Goal: Task Accomplishment & Management: Manage account settings

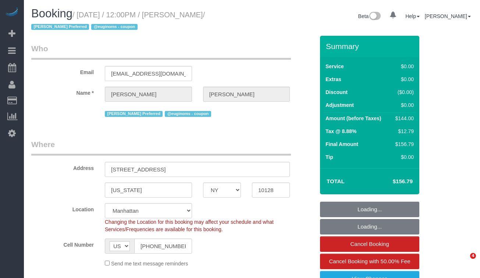
select select "NY"
select select "1"
select select "spot1"
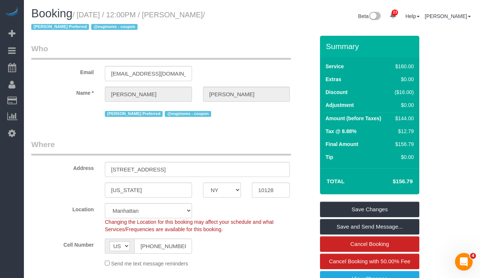
click at [244, 11] on h1 "Booking / September 20, 2025 / 12:00PM / Chris Garcia-Wilde / Diana Gonzalez Pr…" at bounding box center [138, 19] width 215 height 25
drag, startPoint x: 242, startPoint y: 12, endPoint x: 90, endPoint y: 16, distance: 152.1
click at [90, 16] on h1 "Booking / September 20, 2025 / 12:00PM / Chris Garcia-Wilde / Diana Gonzalez Pr…" at bounding box center [138, 19] width 215 height 25
drag, startPoint x: 50, startPoint y: 27, endPoint x: 85, endPoint y: 14, distance: 36.6
click at [85, 14] on small "/ September 20, 2025 / 12:00PM / Chris Garcia-Wilde / Diana Gonzalez Preferred …" at bounding box center [118, 21] width 174 height 21
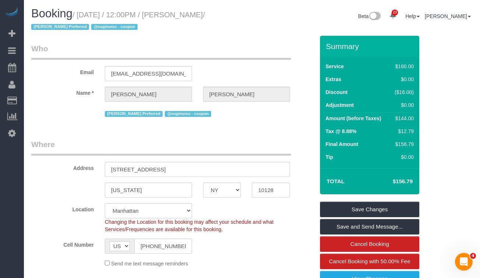
copy small "September 20, 2025 / 12:00PM / Chris Garcia-Wilde"
drag, startPoint x: 48, startPoint y: 90, endPoint x: 126, endPoint y: 11, distance: 111.7
click at [48, 90] on label "Name *" at bounding box center [63, 92] width 74 height 10
click at [205, 15] on small "/ September 20, 2025 / 12:00PM / Chris Garcia-Wilde / Diana Gonzalez Preferred …" at bounding box center [118, 21] width 174 height 21
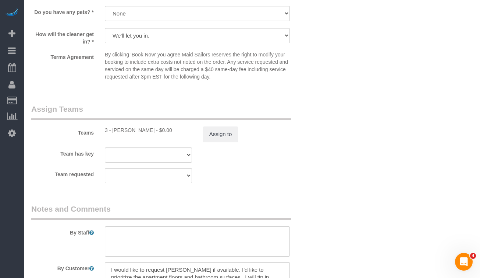
scroll to position [890, 0]
drag, startPoint x: 150, startPoint y: 130, endPoint x: 113, endPoint y: 129, distance: 37.2
click at [113, 129] on div "3 - Diana Gonzalez - $0.00" at bounding box center [148, 129] width 87 height 7
copy div "Diana Gonzalez"
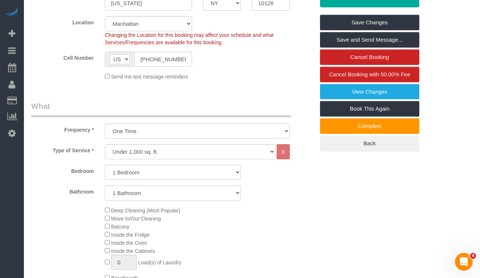
scroll to position [184, 0]
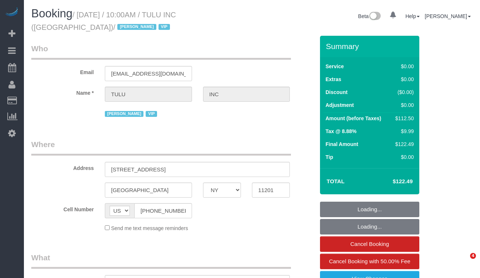
select select "NY"
select select "object:803"
select select "spot1"
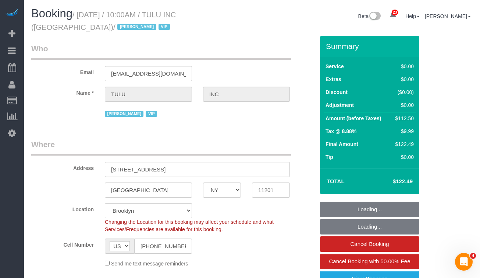
select select "object:1042"
select select "number:89"
select select "number:90"
select select "number:15"
select select "number:5"
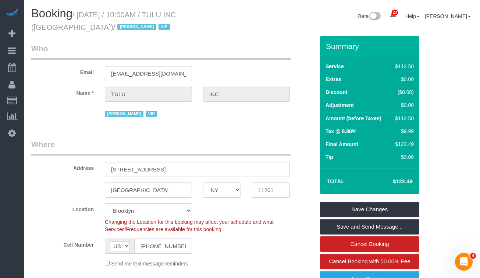
drag, startPoint x: 50, startPoint y: 26, endPoint x: 81, endPoint y: 17, distance: 32.7
click at [81, 17] on small "/ September 20, 2025 / 10:00AM / TULU INC (NYC) / Jacky Xu VIP" at bounding box center [103, 21] width 145 height 21
copy small "September 20, 2025 / 10:00AM / TULU INC (NYC)"
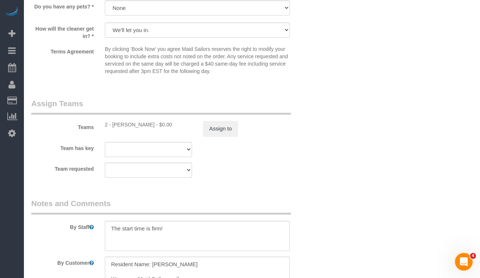
scroll to position [876, 0]
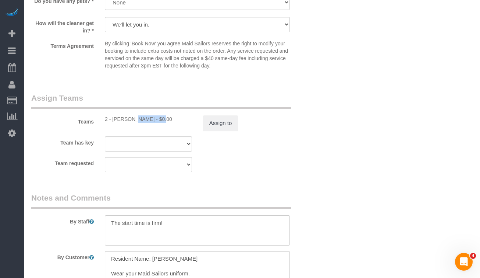
drag, startPoint x: 139, startPoint y: 120, endPoint x: 112, endPoint y: 120, distance: 27.2
click at [112, 120] on div "2 - Iman Smith - $0.00" at bounding box center [148, 118] width 87 height 7
copy div "Iman Smith"
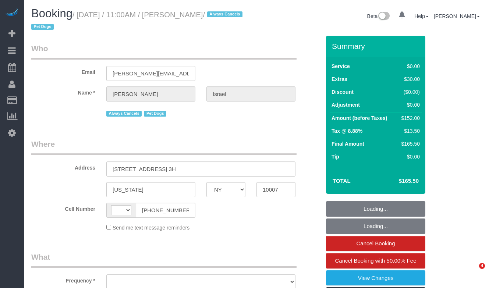
select select "NY"
select select "string:[GEOGRAPHIC_DATA]"
select select "object:572"
select select "1"
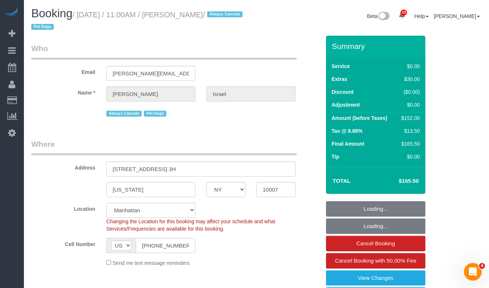
select select "object:1531"
select select "string:stripe-pm_1QEtfF4VGloSiKo765AopLp7"
select select "spot1"
select select "number:89"
select select "number:90"
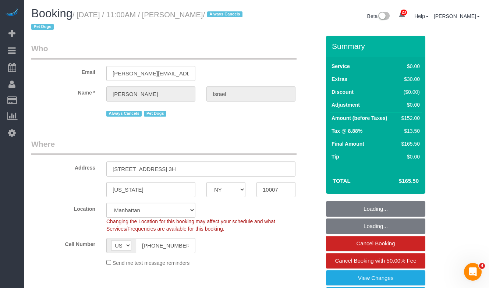
select select "number:13"
select select "number:6"
select select "1"
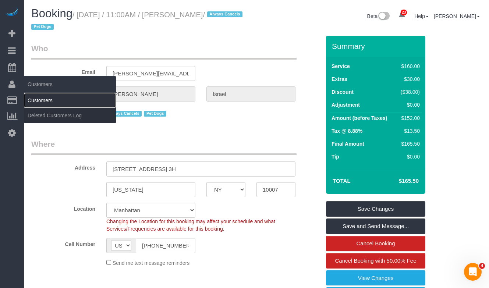
click at [42, 103] on link "Customers" at bounding box center [70, 100] width 92 height 15
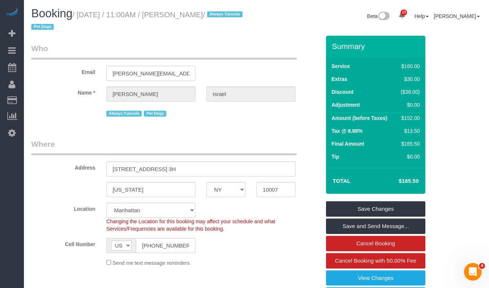
click at [161, 73] on input "[PERSON_NAME][EMAIL_ADDRESS][DOMAIN_NAME]" at bounding box center [150, 73] width 89 height 15
click at [161, 73] on input "benjamin.a.israel@gmail.com" at bounding box center [150, 73] width 89 height 15
click at [154, 72] on input "benjamin.a.israel@gmail.com" at bounding box center [150, 73] width 89 height 15
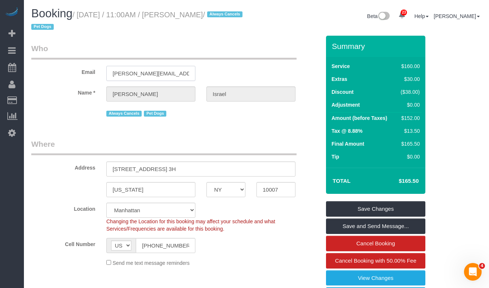
click at [154, 72] on input "benjamin.a.israel@gmail.com" at bounding box center [150, 73] width 89 height 15
click at [211, 15] on small "/ September 20, 2025 / 11:00AM / Benjamin Israel / Always Cancels Pet Dogs" at bounding box center [137, 21] width 213 height 21
copy small "Benjamin"
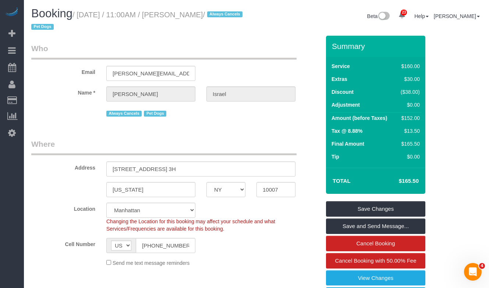
click at [213, 15] on small "/ September 20, 2025 / 11:00AM / Benjamin Israel / Always Cancels Pet Dogs" at bounding box center [137, 21] width 213 height 21
drag, startPoint x: 191, startPoint y: 18, endPoint x: 227, endPoint y: 14, distance: 35.6
click at [192, 18] on small "/ September 20, 2025 / 11:00AM / Benjamin Israel / Always Cancels Pet Dogs" at bounding box center [137, 21] width 213 height 21
drag, startPoint x: 243, startPoint y: 14, endPoint x: 213, endPoint y: 14, distance: 29.8
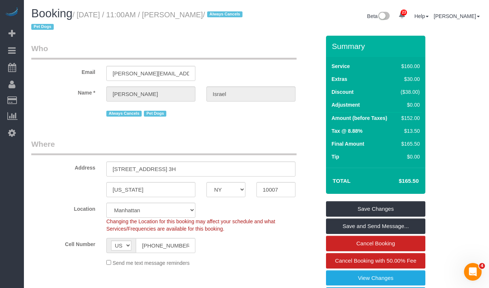
click at [198, 18] on small "/ September 20, 2025 / 11:00AM / Benjamin Israel / Always Cancels Pet Dogs" at bounding box center [137, 21] width 213 height 21
drag, startPoint x: 225, startPoint y: 11, endPoint x: 237, endPoint y: 11, distance: 11.8
click at [225, 11] on small "/ September 20, 2025 / 11:00AM / Benjamin Israel / Always Cancels Pet Dogs" at bounding box center [137, 21] width 213 height 21
drag, startPoint x: 247, startPoint y: 15, endPoint x: 193, endPoint y: 17, distance: 54.2
click at [193, 17] on small "/ September 20, 2025 / 11:00AM / Benjamin Israel / Always Cancels Pet Dogs" at bounding box center [137, 21] width 213 height 21
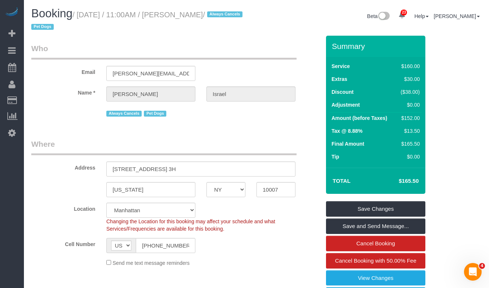
copy small "Benjamin Israel"
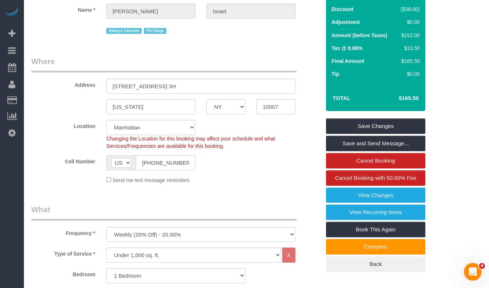
scroll to position [80, 0]
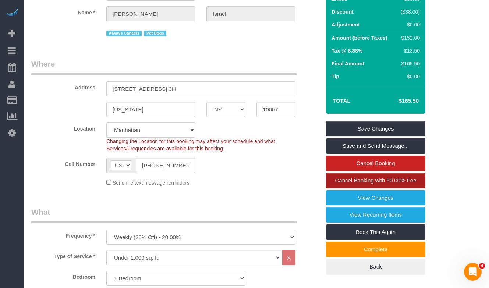
click at [351, 181] on span "Cancel Booking with 50.00% Fee" at bounding box center [375, 180] width 81 height 6
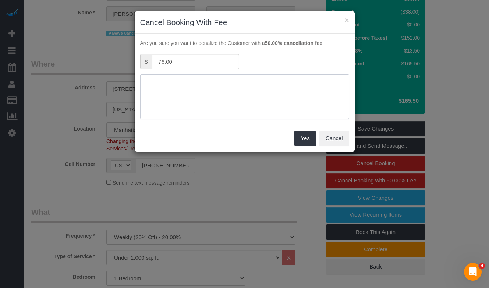
click at [190, 95] on textarea at bounding box center [244, 96] width 209 height 45
type textarea "Customer requested"
click at [47, 158] on div "× Cancel Booking With Fee Are you sure you want to penalize the Customer with a…" at bounding box center [244, 144] width 489 height 288
click at [329, 138] on button "Cancel" at bounding box center [335, 138] width 30 height 15
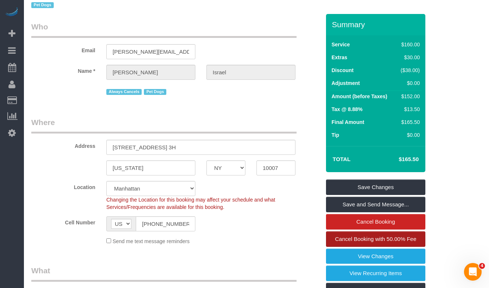
scroll to position [0, 0]
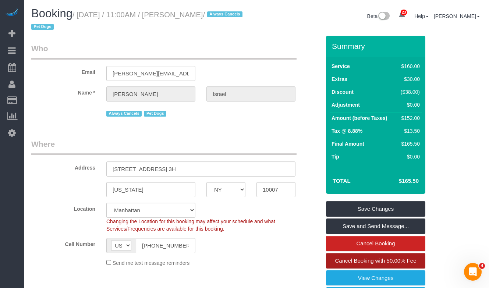
click at [341, 260] on span "Cancel Booking with 50.00% Fee" at bounding box center [375, 261] width 81 height 6
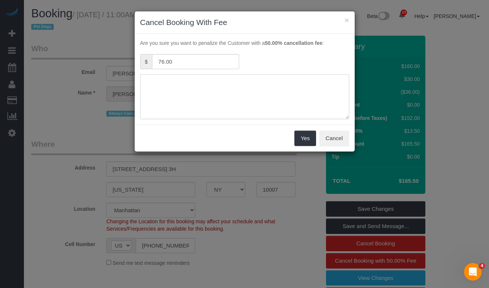
click at [207, 98] on textarea at bounding box center [244, 96] width 209 height 45
type textarea "Customer Requested"
click at [299, 139] on button "Yes" at bounding box center [304, 138] width 21 height 15
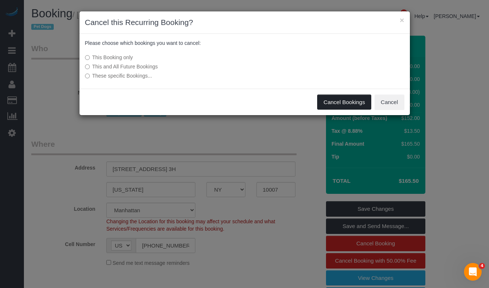
click at [332, 103] on button "Cancel Bookings" at bounding box center [344, 102] width 54 height 15
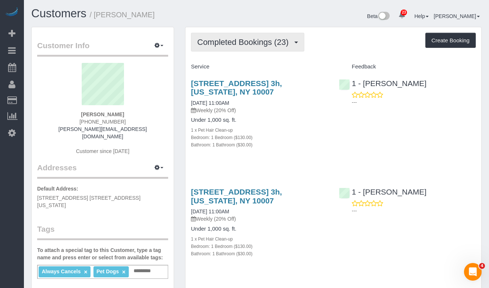
click at [265, 49] on button "Completed Bookings (23)" at bounding box center [247, 42] width 113 height 19
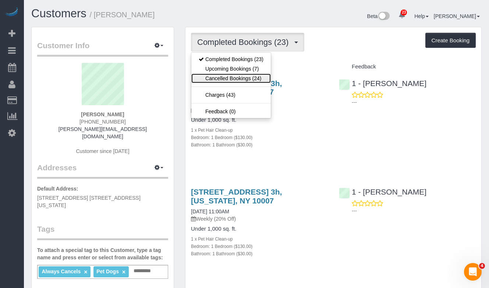
click at [235, 80] on link "Cancelled Bookings (24)" at bounding box center [231, 79] width 80 height 10
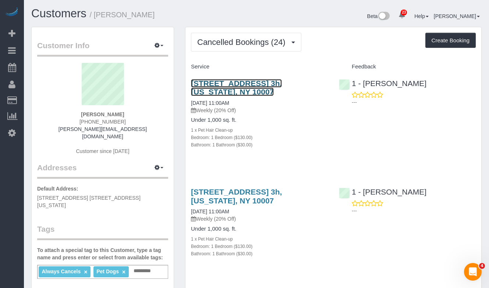
click at [220, 89] on link "[STREET_ADDRESS] 3h, [US_STATE], NY 10007" at bounding box center [236, 87] width 91 height 17
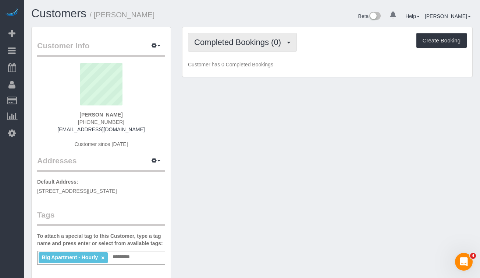
click at [239, 39] on span "Completed Bookings (0)" at bounding box center [239, 42] width 91 height 9
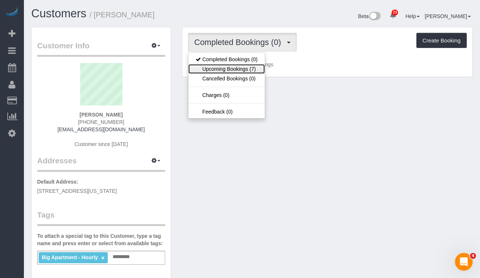
click at [226, 68] on link "Upcoming Bookings (7)" at bounding box center [226, 69] width 77 height 10
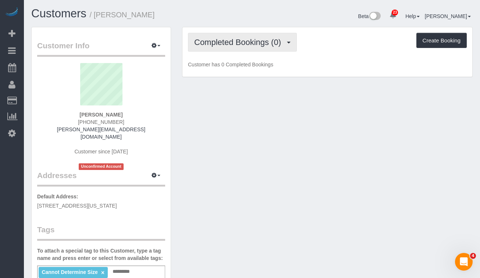
drag, startPoint x: 246, startPoint y: 38, endPoint x: 247, endPoint y: 56, distance: 17.8
click at [246, 38] on span "Completed Bookings (0)" at bounding box center [239, 42] width 91 height 9
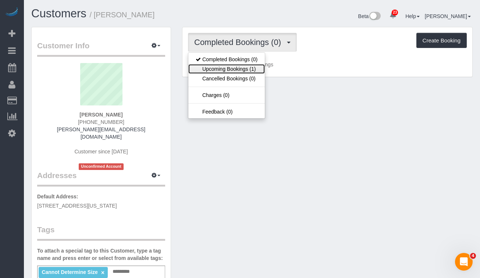
click at [244, 73] on link "Upcoming Bookings (1)" at bounding box center [226, 69] width 77 height 10
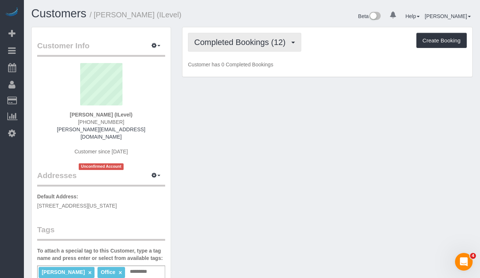
drag, startPoint x: 223, startPoint y: 41, endPoint x: 229, endPoint y: 50, distance: 10.7
click at [223, 41] on span "Completed Bookings (12)" at bounding box center [241, 42] width 95 height 9
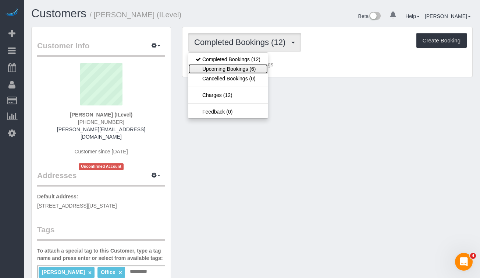
click at [230, 67] on link "Upcoming Bookings (6)" at bounding box center [228, 69] width 80 height 10
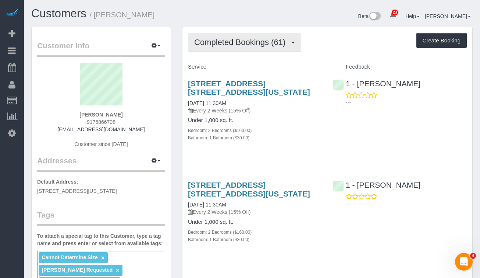
drag, startPoint x: 236, startPoint y: 39, endPoint x: 236, endPoint y: 67, distance: 27.2
click at [236, 39] on span "Completed Bookings (61)" at bounding box center [241, 42] width 95 height 9
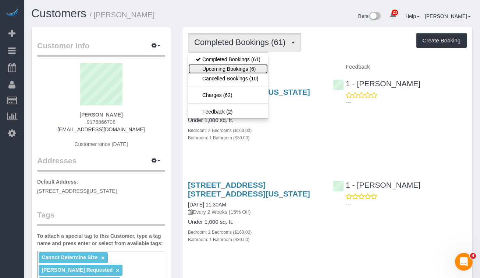
click at [236, 72] on link "Upcoming Bookings (6)" at bounding box center [228, 69] width 80 height 10
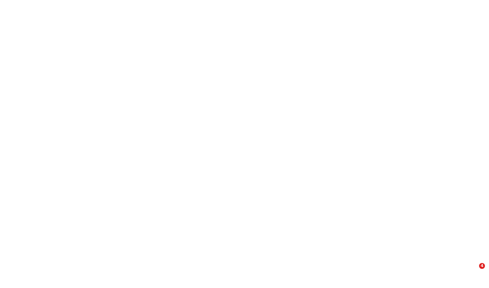
select select "NY"
select select "string:US"
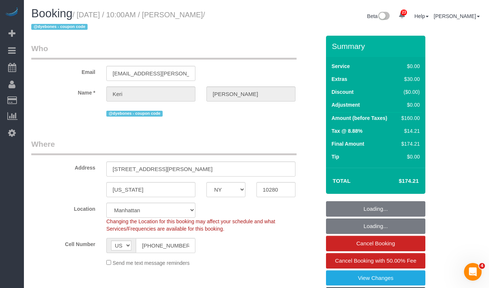
select select "object:1072"
select select "string:stripe-pm_1S8uyx4VGloSiKo7iBsBluaG"
select select "1"
select select "spot1"
select select "number:58"
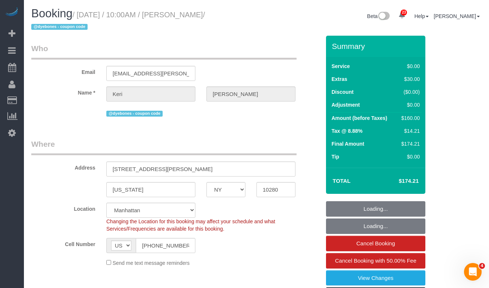
select select "number:72"
select select "number:15"
select select "number:5"
select select "1"
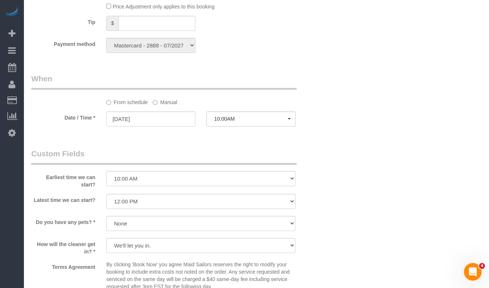
scroll to position [721, 0]
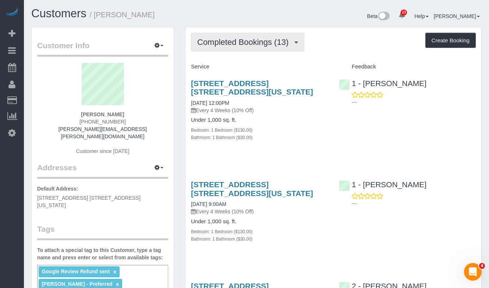
click at [243, 47] on button "Completed Bookings (13)" at bounding box center [247, 42] width 113 height 19
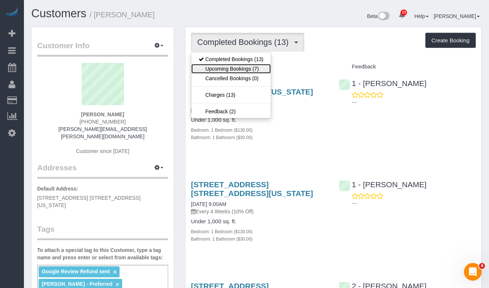
click at [240, 68] on link "Upcoming Bookings (7)" at bounding box center [231, 69] width 80 height 10
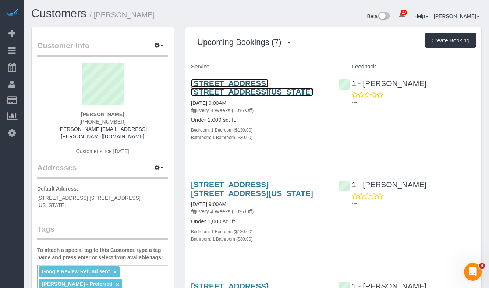
click at [211, 90] on link "308 East 92nd Street, Apt. 1w, New York, NY 10128" at bounding box center [252, 87] width 122 height 17
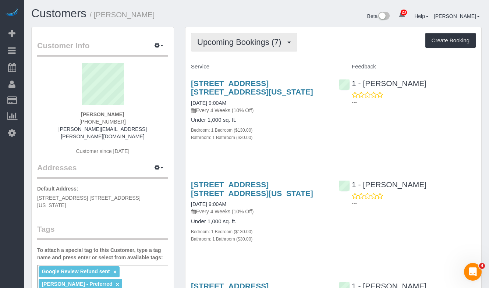
click at [222, 41] on span "Upcoming Bookings (7)" at bounding box center [241, 42] width 88 height 9
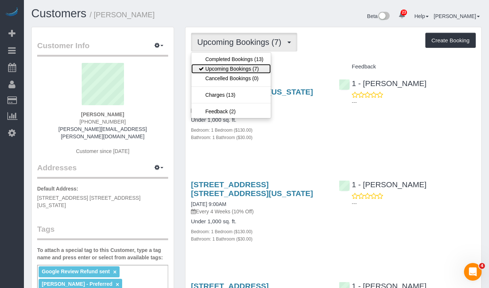
click at [219, 64] on link "Upcoming Bookings (7)" at bounding box center [231, 69] width 80 height 10
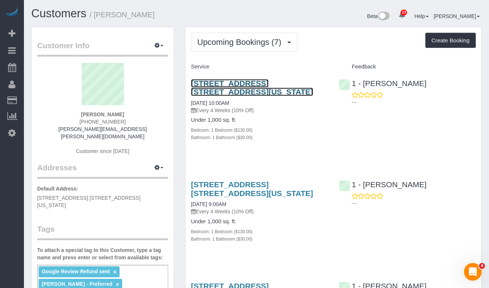
click at [216, 91] on link "308 East 92nd Street, Apt. 1w, New York, NY 10128" at bounding box center [252, 87] width 122 height 17
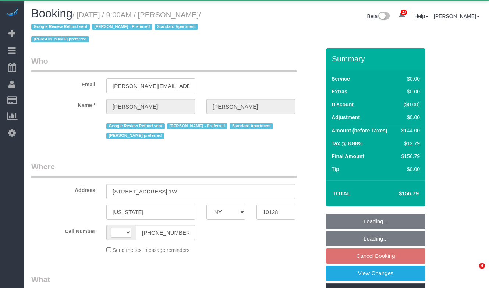
select select "NY"
select select "string:[GEOGRAPHIC_DATA]"
select select "object:824"
select select "1"
select select "number:57"
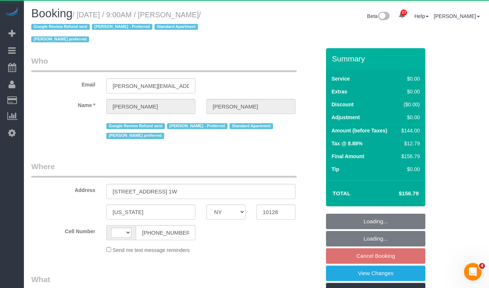
select select "number:70"
select select "number:15"
select select "number:5"
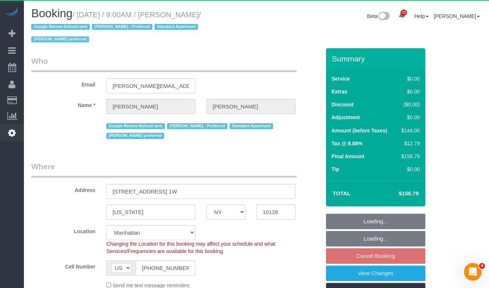
select select "string:stripe-pm_1Q692k4VGloSiKo7kvhJeVSG"
select select "spot2"
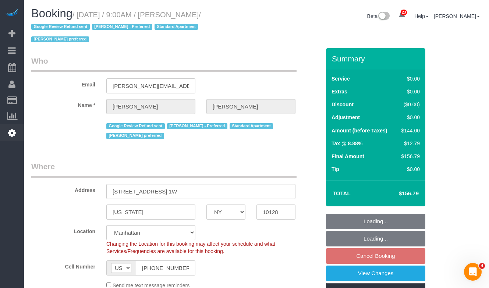
select select "object:1569"
select select "1"
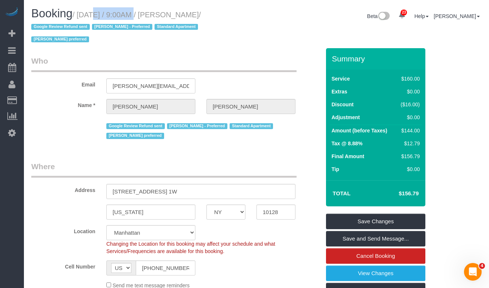
drag, startPoint x: 85, startPoint y: 15, endPoint x: 129, endPoint y: 17, distance: 44.2
click at [129, 17] on small "/ September 25, 2025 / 9:00AM / Sam Brotman / Google Review Refund sent John Ha…" at bounding box center [116, 27] width 170 height 33
click at [201, 18] on small "/ September 25, 2025 / 9:00AM / Sam Brotman / Google Review Refund sent John Ha…" at bounding box center [116, 27] width 170 height 33
drag, startPoint x: 238, startPoint y: 14, endPoint x: 82, endPoint y: 15, distance: 155.7
click at [82, 15] on small "/ September 25, 2025 / 9:00AM / Sam Brotman / Google Review Refund sent John Ha…" at bounding box center [116, 27] width 170 height 33
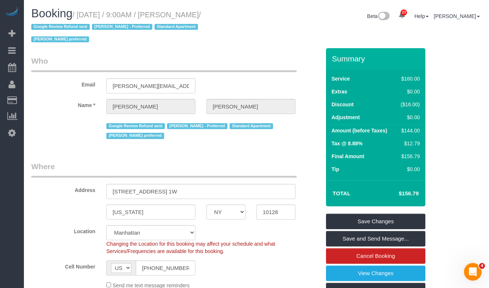
copy small "September 25, 2025 / 9:00AM / Sam Brotman"
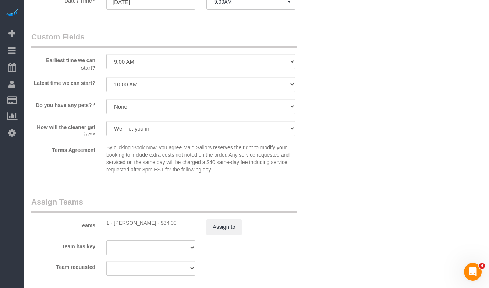
scroll to position [844, 0]
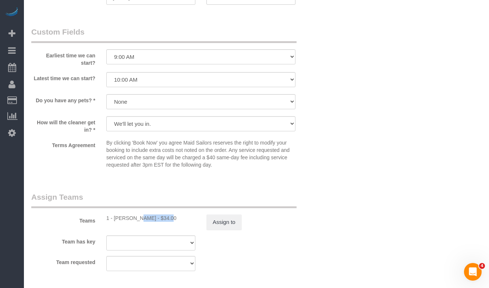
drag, startPoint x: 142, startPoint y: 208, endPoint x: 114, endPoint y: 206, distance: 28.4
click at [114, 215] on div "1 - John Harris - $34.00" at bounding box center [150, 218] width 89 height 7
copy div "John Harris"
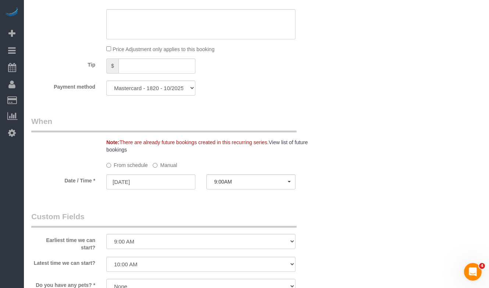
scroll to position [664, 0]
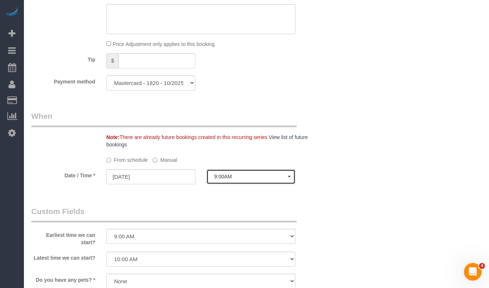
click at [230, 174] on span "9:00AM" at bounding box center [251, 177] width 74 height 6
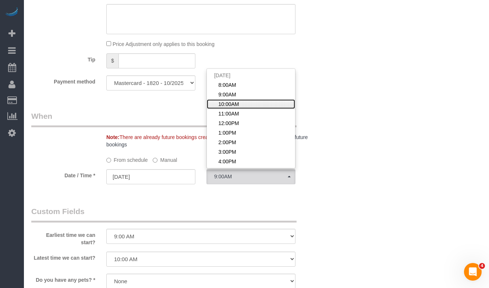
click at [236, 100] on span "10:00AM" at bounding box center [228, 103] width 21 height 7
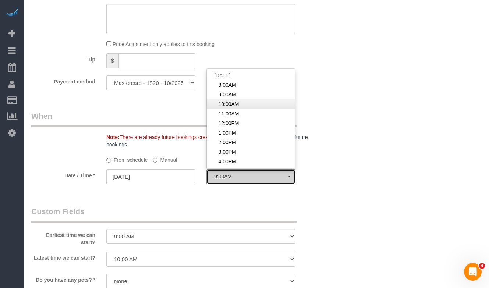
select select "spot3"
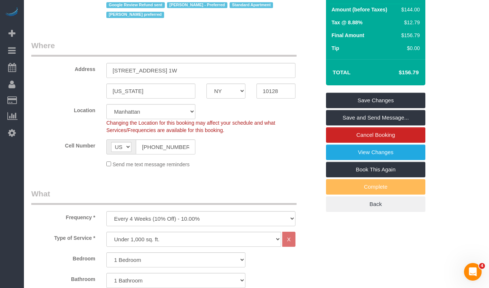
scroll to position [0, 0]
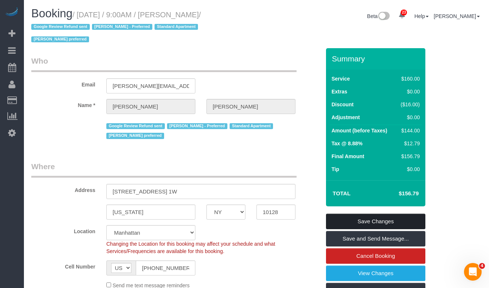
click at [336, 214] on link "Save Changes" at bounding box center [375, 221] width 99 height 15
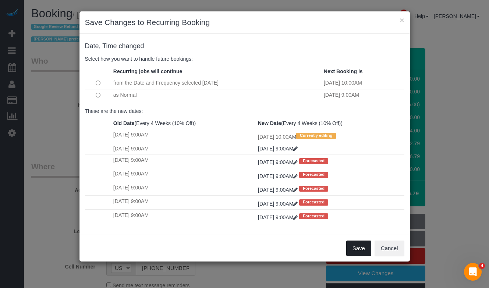
click at [354, 250] on button "Save" at bounding box center [358, 248] width 25 height 15
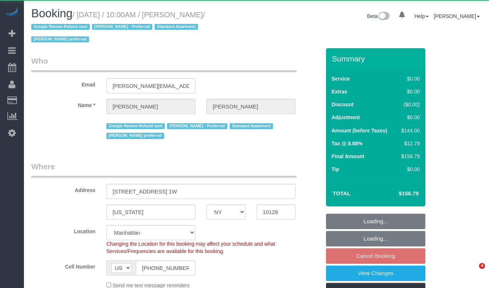
select select "NY"
select select "object:1075"
select select "1"
select select "number:57"
select select "number:70"
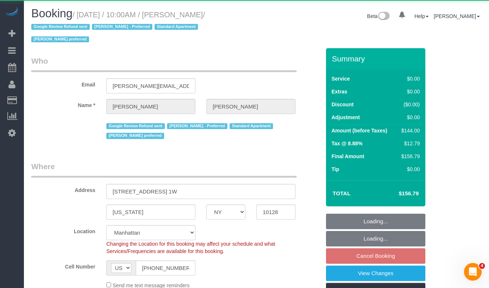
select select "number:15"
select select "number:5"
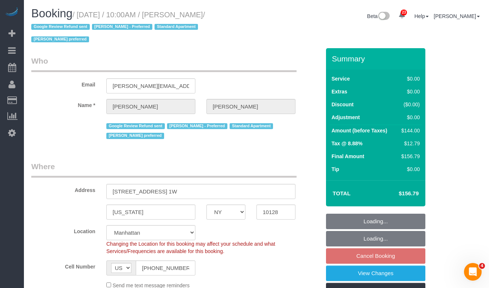
select select "string:stripe-pm_1Q692k4VGloSiKo7kvhJeVSG"
select select "spot3"
select select "1"
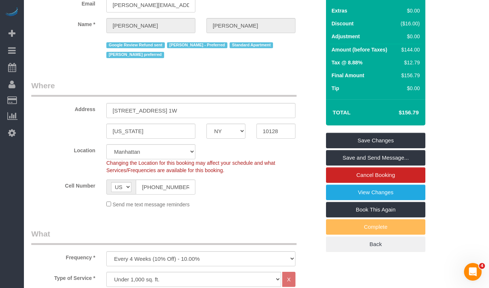
scroll to position [89, 0]
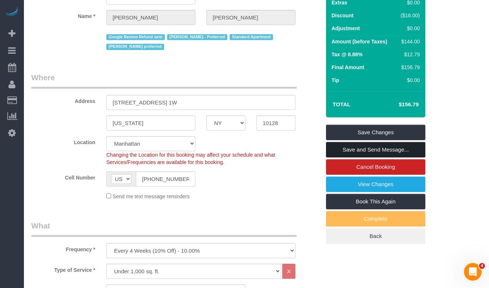
click at [343, 142] on link "Save and Send Message..." at bounding box center [375, 149] width 99 height 15
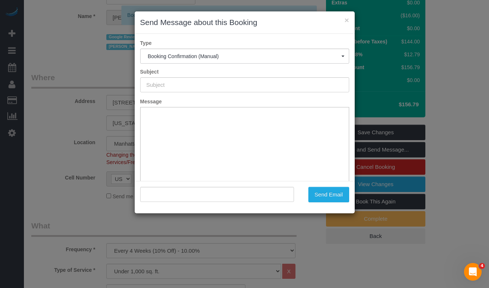
scroll to position [0, 0]
type input "Cleaning Confirmed for 09/25/2025 at 10:00am"
type input ""Sam Brotman" <sam.brotman@gmail.com>"
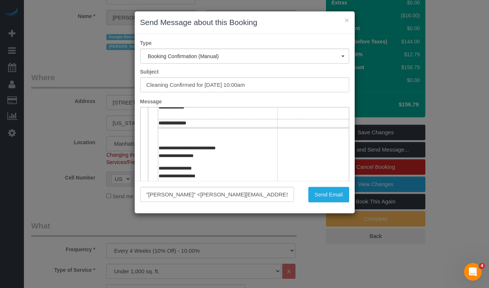
scroll to position [138, 0]
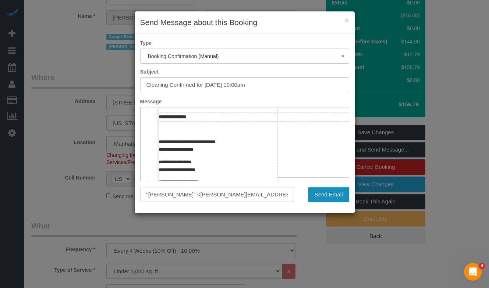
click at [310, 190] on button "Send Email" at bounding box center [328, 194] width 41 height 15
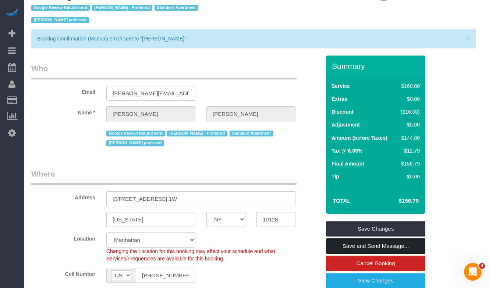
scroll to position [0, 0]
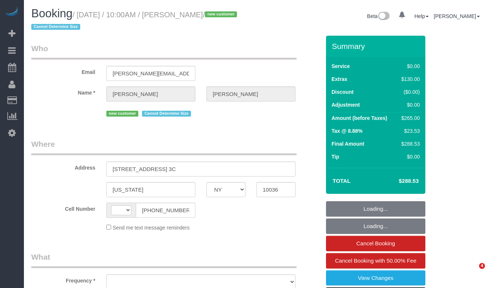
select select "NY"
select select "string:[GEOGRAPHIC_DATA]"
select select "object:817"
select select "spot1"
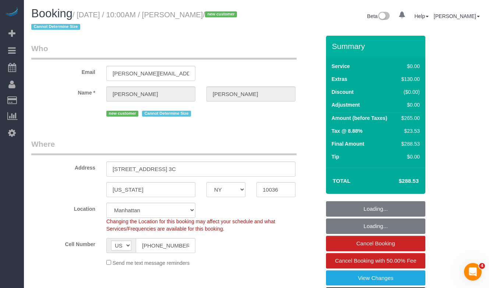
select select "object:1565"
select select "string:stripe-pm_1S7ldH4VGloSiKo73H6iNM5o"
select select "number:89"
select select "number:72"
select select "number:15"
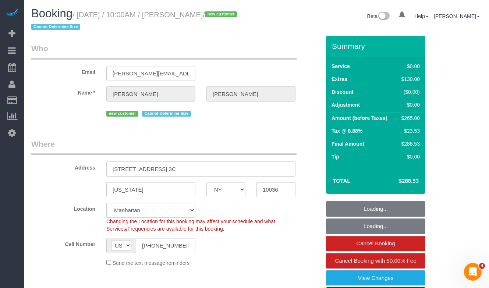
select select "number:6"
drag, startPoint x: 230, startPoint y: 13, endPoint x: 84, endPoint y: 14, distance: 145.8
click at [84, 14] on small "/ September 20, 2025 / 10:00AM / Tina Celano / new customer Cannot Determine Si…" at bounding box center [135, 21] width 208 height 21
copy small "September 20, 2025 / 10:00AM / Tina Celan"
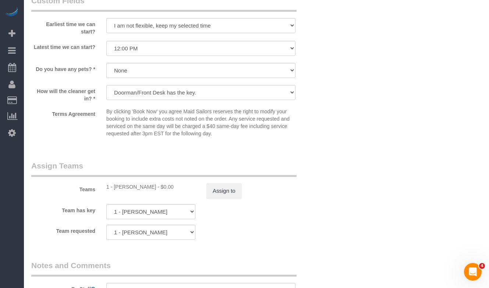
scroll to position [836, 0]
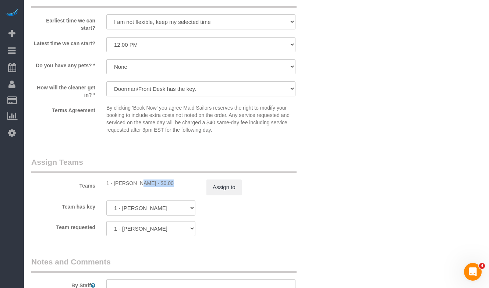
drag, startPoint x: 144, startPoint y: 181, endPoint x: 406, endPoint y: 211, distance: 264.1
click at [115, 182] on div "1 - [PERSON_NAME] - $0.00" at bounding box center [150, 183] width 89 height 7
copy div "[PERSON_NAME]"
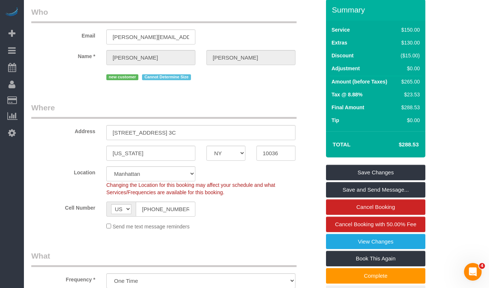
scroll to position [0, 0]
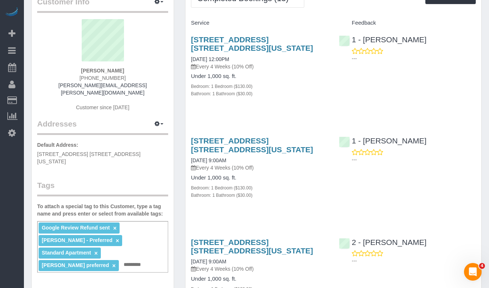
scroll to position [48, 0]
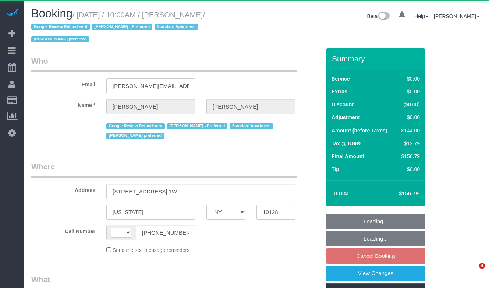
select select "NY"
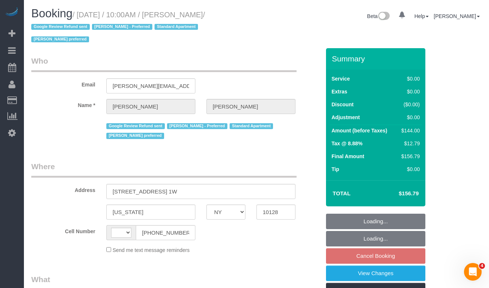
select select "string:US"
select select "object:1083"
select select "string:stripe-pm_1Q692k4VGloSiKo7kvhJeVSG"
select select "1"
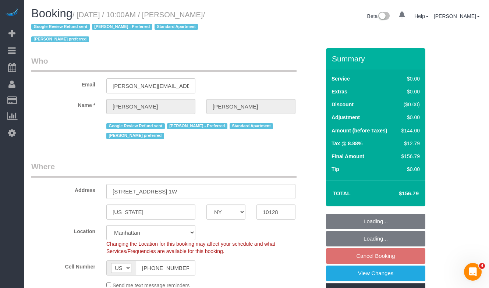
select select "spot3"
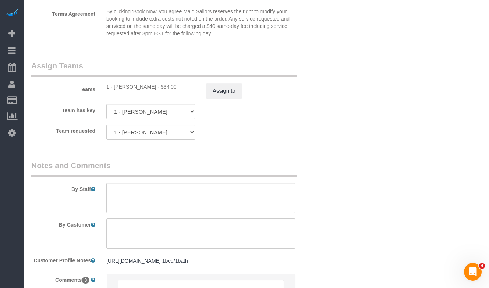
scroll to position [1036, 0]
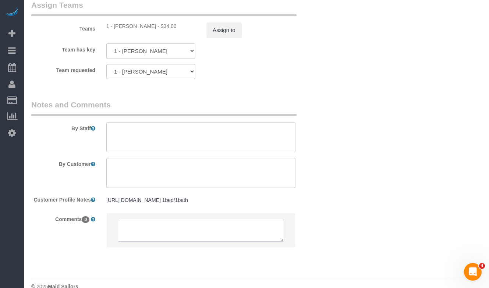
click at [146, 219] on textarea at bounding box center [201, 230] width 166 height 23
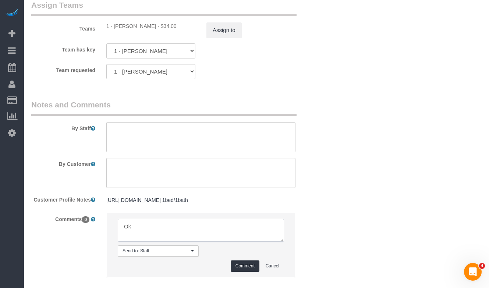
type textarea "O"
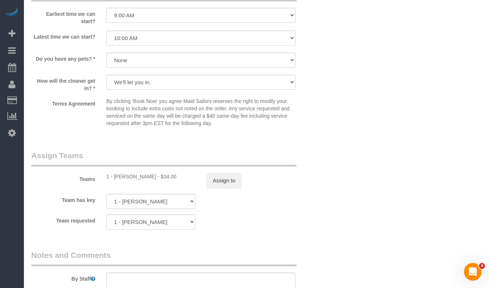
scroll to position [907, 0]
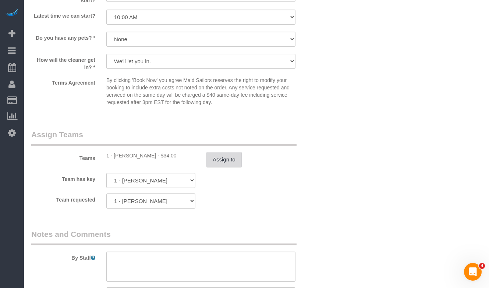
type textarea "Customer is okay assigning a different cleaner"
click at [215, 152] on button "Assign to" at bounding box center [223, 159] width 35 height 15
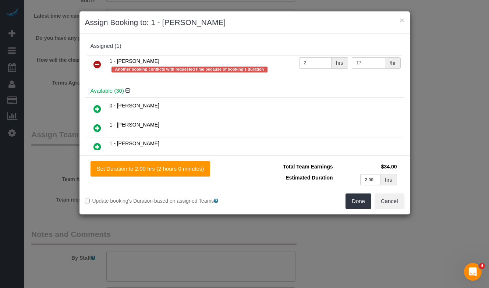
click at [96, 63] on icon at bounding box center [97, 64] width 8 height 9
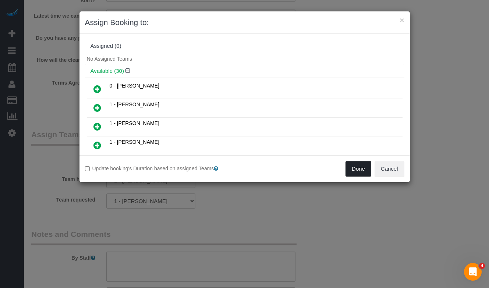
drag, startPoint x: 355, startPoint y: 165, endPoint x: 315, endPoint y: 173, distance: 41.4
click at [355, 165] on button "Done" at bounding box center [359, 168] width 26 height 15
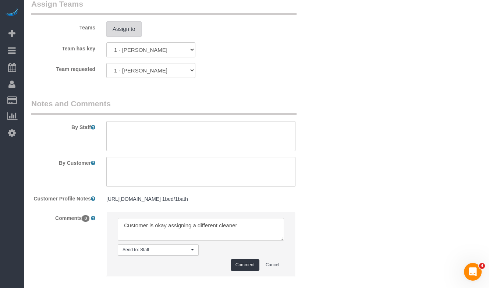
scroll to position [1067, 0]
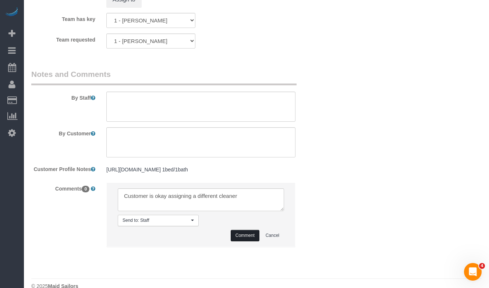
click at [243, 230] on button "Comment" at bounding box center [245, 235] width 29 height 11
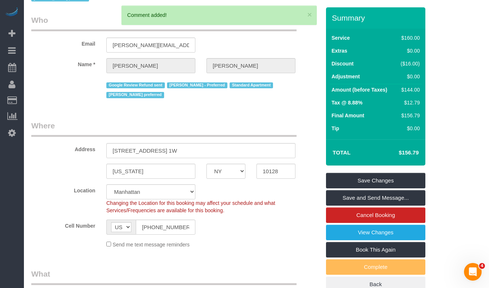
scroll to position [59, 0]
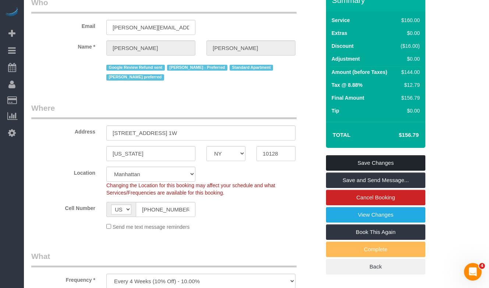
click at [341, 155] on link "Save Changes" at bounding box center [375, 162] width 99 height 15
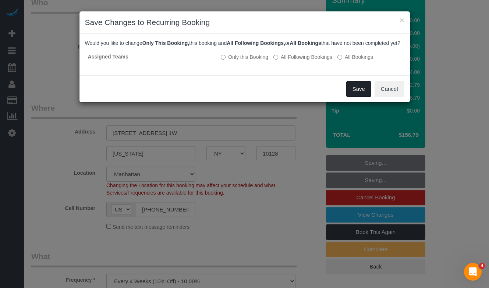
click at [354, 97] on button "Save" at bounding box center [358, 88] width 25 height 15
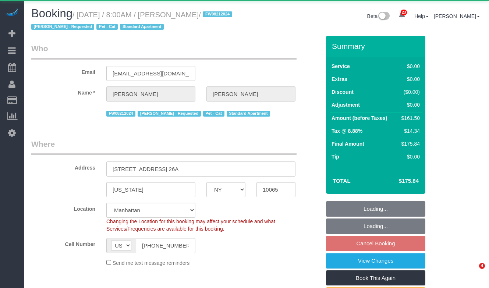
select select "NY"
select select "number:89"
select select "number:90"
select select "number:14"
select select "number:7"
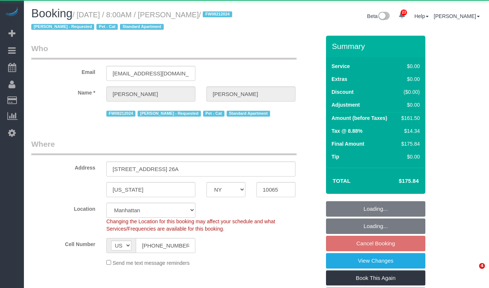
select select "object:1533"
select select "string:stripe-pm_1O8DDd4VGloSiKo7NGP2DvIM"
select select "1"
select select "2"
select select "spot1"
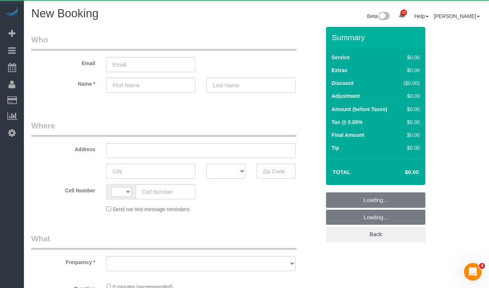
select select "string:[GEOGRAPHIC_DATA]"
select select "number:89"
select select "number:90"
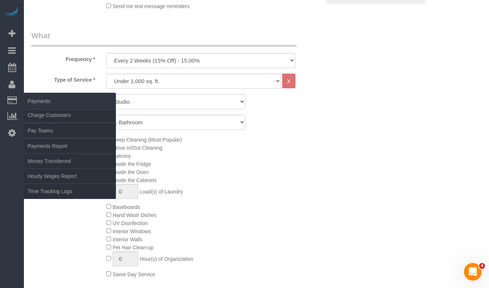
scroll to position [239, 0]
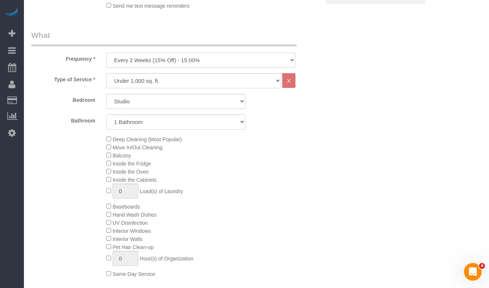
click at [119, 58] on select "One Time Weekly (20% Off) - 20.00% Every 2 Weeks (15% Off) - 15.00% Every 4 Wee…" at bounding box center [200, 60] width 189 height 15
click at [106, 53] on select "One Time Weekly (20% Off) - 20.00% Every 2 Weeks (15% Off) - 15.00% Every 4 Wee…" at bounding box center [200, 60] width 189 height 15
click at [167, 64] on select "One Time Weekly (20% Off) - 20.00% Every 2 Weeks (15% Off) - 15.00% Every 4 Wee…" at bounding box center [200, 60] width 189 height 15
select select "object:3731"
click at [106, 53] on select "One Time Weekly (20% Off) - 20.00% Every 2 Weeks (15% Off) - 15.00% Every 4 Wee…" at bounding box center [200, 60] width 189 height 15
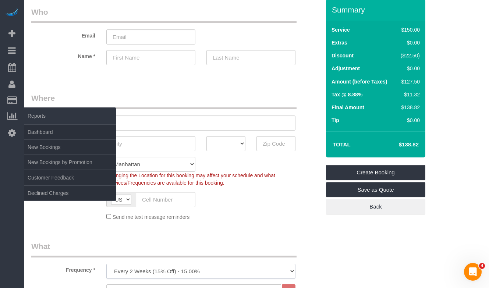
scroll to position [26, 0]
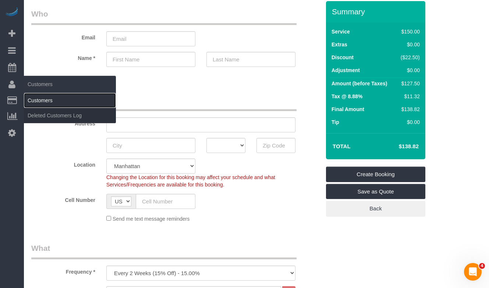
click at [30, 99] on link "Customers" at bounding box center [70, 100] width 92 height 15
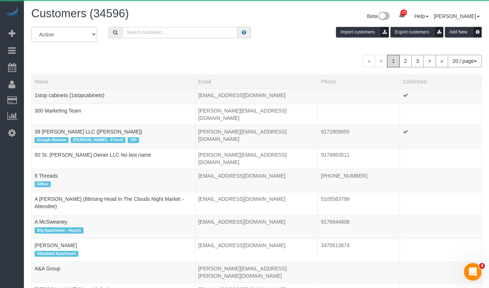
drag, startPoint x: 176, startPoint y: 27, endPoint x: 163, endPoint y: 36, distance: 15.6
click at [174, 28] on input "text" at bounding box center [179, 32] width 115 height 11
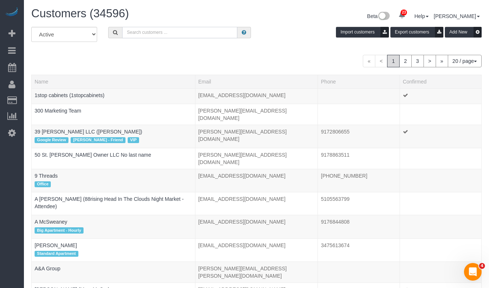
paste input "jeanrabunski@gmail.com"
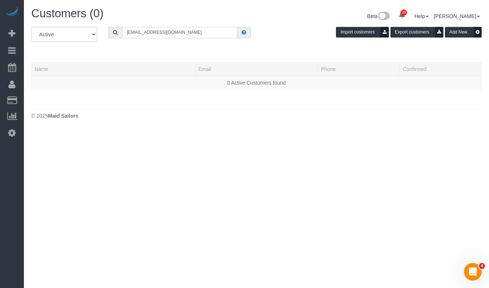
type input "jeanrabunski@gmail.com"
click at [179, 32] on input "jeanrabunski@gmail.com" at bounding box center [179, 32] width 115 height 11
drag, startPoint x: 176, startPoint y: 31, endPoint x: 161, endPoint y: 31, distance: 15.1
click at [161, 31] on input "jeanrabunski@gmail.com" at bounding box center [179, 32] width 115 height 11
click at [197, 33] on input "jeanrabunski@gmail.com" at bounding box center [179, 32] width 115 height 11
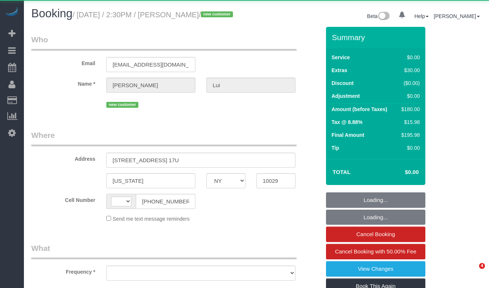
select select "NY"
select select "string:stripe-pm_1S5rxE4VGloSiKo7jmHGCr5W"
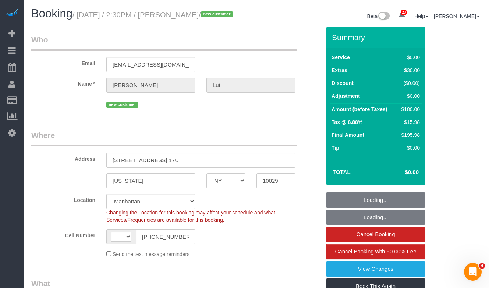
select select "object:572"
select select "string:[GEOGRAPHIC_DATA]"
select select "number:60"
select select "number:76"
select select "number:15"
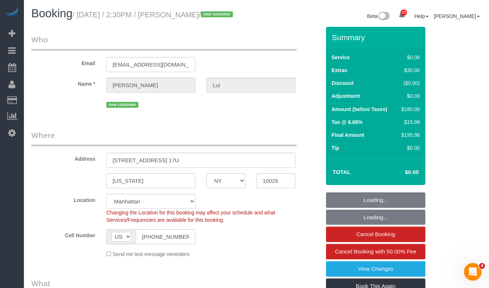
select select "number:5"
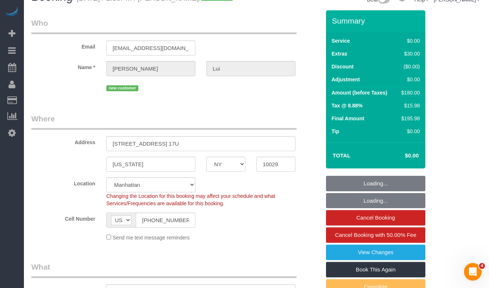
scroll to position [18, 0]
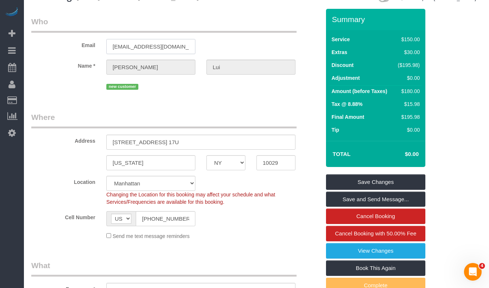
click at [144, 54] on input "[EMAIL_ADDRESS][DOMAIN_NAME]" at bounding box center [150, 46] width 89 height 15
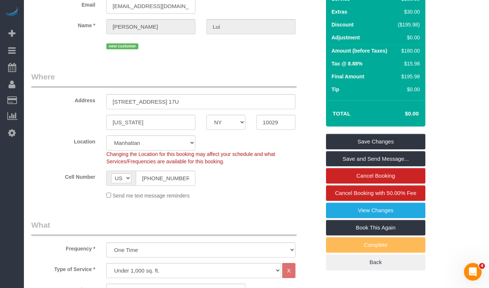
scroll to position [0, 0]
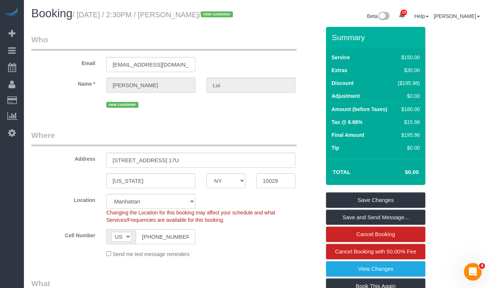
drag, startPoint x: 201, startPoint y: 15, endPoint x: 226, endPoint y: 15, distance: 24.7
click at [202, 16] on small "/ [DATE] / 2:30PM / [PERSON_NAME] / new customer" at bounding box center [154, 15] width 163 height 8
drag, startPoint x: 232, startPoint y: 14, endPoint x: 82, endPoint y: 15, distance: 149.4
click at [82, 15] on small "/ [DATE] / 2:30PM / [PERSON_NAME] / new customer" at bounding box center [154, 15] width 163 height 8
copy small "[DATE] / 2:30PM / [PERSON_NAME]"
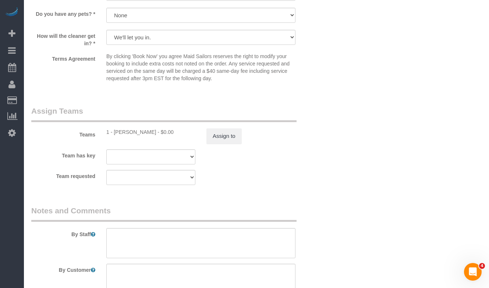
scroll to position [929, 0]
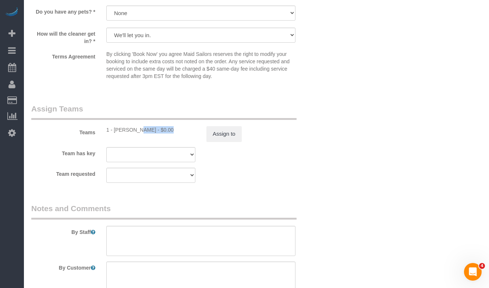
drag, startPoint x: 145, startPoint y: 138, endPoint x: 114, endPoint y: 140, distance: 30.6
click at [114, 134] on div "1 - [PERSON_NAME] - $0.00" at bounding box center [150, 129] width 89 height 7
copy div "[PERSON_NAME]"
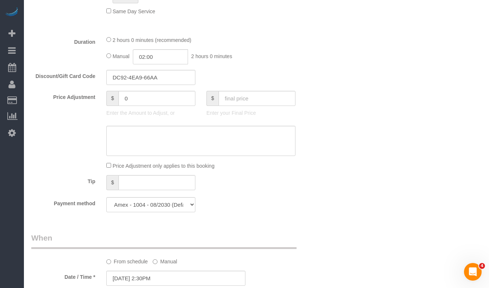
scroll to position [460, 0]
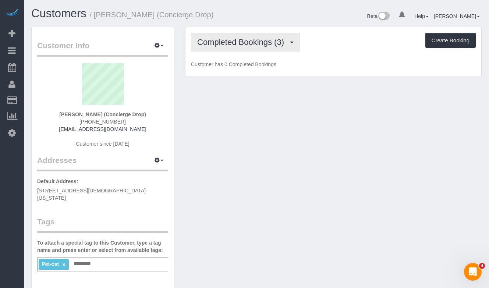
click at [240, 38] on span "Completed Bookings (3)" at bounding box center [242, 42] width 91 height 9
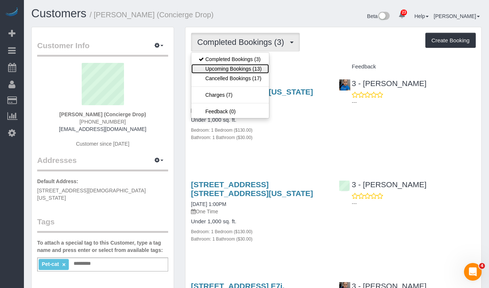
click at [232, 72] on link "Upcoming Bookings (13)" at bounding box center [230, 69] width 78 height 10
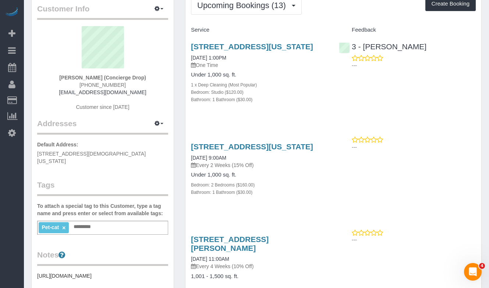
scroll to position [45, 0]
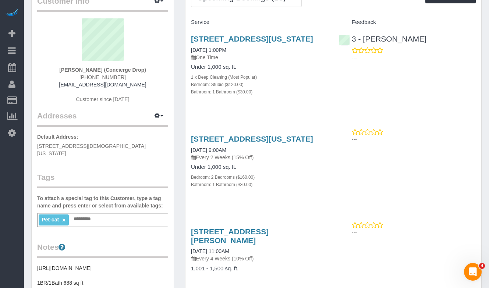
click at [281, 161] on p "Every 2 Weeks (15% Off)" at bounding box center [259, 157] width 137 height 7
click at [272, 143] on link "225 Cherry Street, 34a, New York, NY 10002" at bounding box center [252, 139] width 122 height 8
click at [207, 41] on link "225 Cherry Street, 58g, New York, NY 10002" at bounding box center [252, 39] width 122 height 8
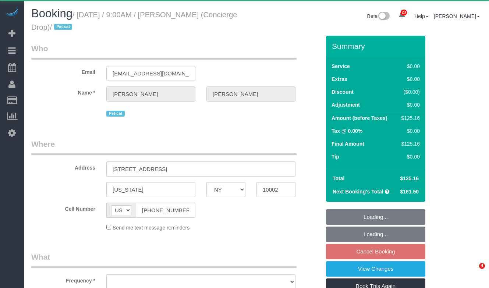
select select "NY"
select select "object:1552"
select select "string:stripe-pm_1RaQn24VGloSiKo7zeOF73Wj"
select select "2"
select select "spot2"
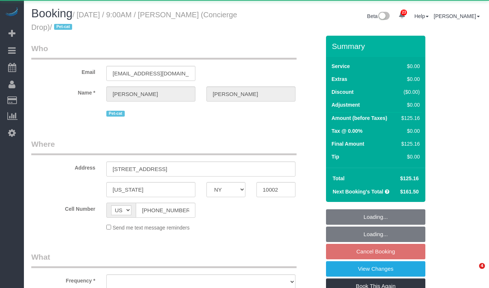
select select "number:89"
select select "number:90"
select select "number:15"
select select "number:6"
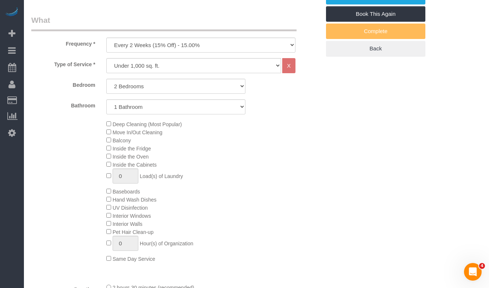
scroll to position [254, 0]
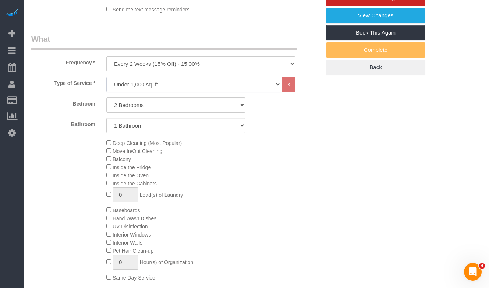
click at [184, 86] on select "Under 1,000 sq. ft. 1,001 - 1,500 sq. ft. 1,500+ sq. ft. Custom Cleaning Office…" at bounding box center [193, 84] width 175 height 15
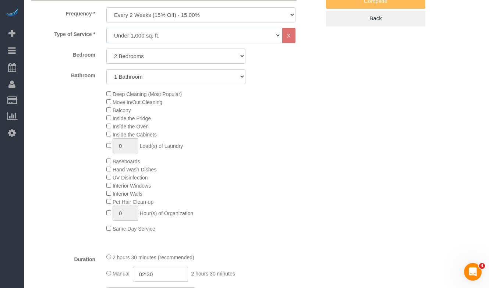
scroll to position [283, 0]
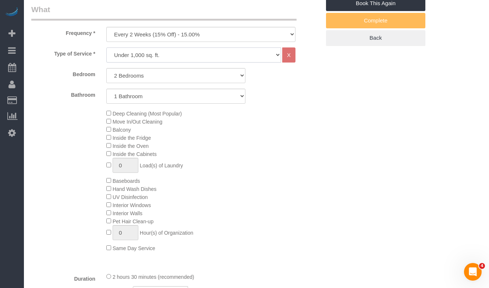
click at [173, 59] on select "Under 1,000 sq. ft. 1,001 - 1,500 sq. ft. 1,500+ sq. ft. Custom Cleaning Office…" at bounding box center [193, 54] width 175 height 15
select select "308"
click at [106, 47] on select "Under 1,000 sq. ft. 1,001 - 1,500 sq. ft. 1,500+ sq. ft. Custom Cleaning Office…" at bounding box center [193, 54] width 175 height 15
select select "1"
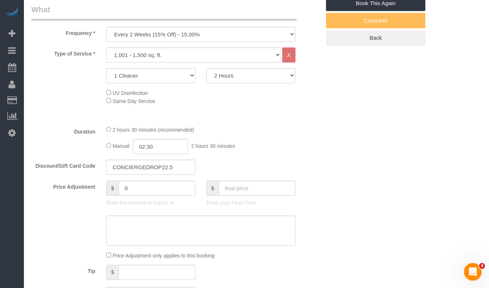
click at [246, 84] on div "Type of Service * Under 1,000 sq. ft. 1,001 - 1,500 sq. ft. 1,500+ sq. ft. Cust…" at bounding box center [175, 83] width 289 height 72
click at [245, 78] on select "2 Hours 2.5 Hours 3 Hours 3.5 Hours 4 Hours 4.5 Hours 5 Hours 5.5 Hours 6 Hours…" at bounding box center [250, 75] width 89 height 15
select select "180"
click at [206, 68] on select "2 Hours 2.5 Hours 3 Hours 3.5 Hours 4 Hours 4.5 Hours 5 Hours 5.5 Hours 6 Hours…" at bounding box center [250, 75] width 89 height 15
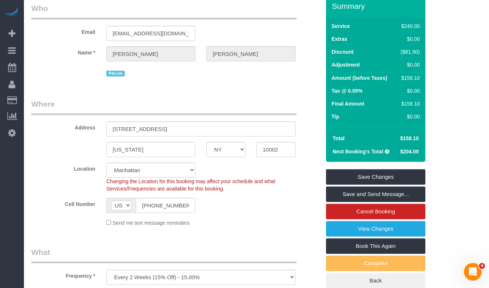
scroll to position [43, 0]
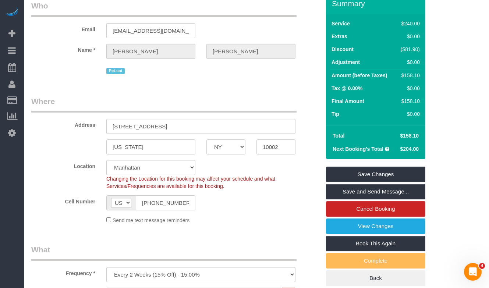
drag, startPoint x: 421, startPoint y: 152, endPoint x: 402, endPoint y: 151, distance: 18.8
click at [402, 151] on td "$204.00" at bounding box center [409, 148] width 26 height 13
copy span "204.00"
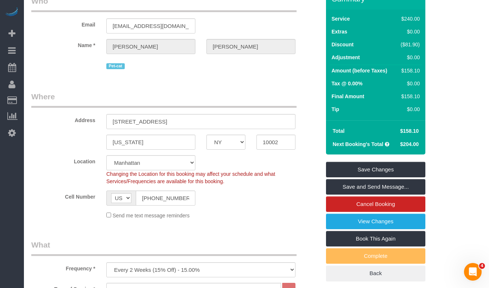
scroll to position [47, 0]
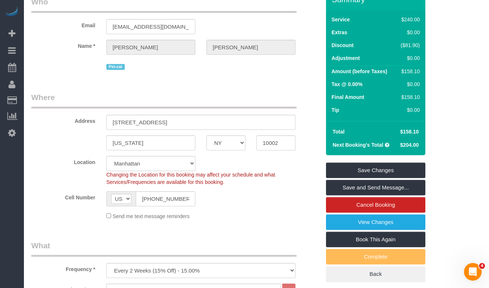
click at [415, 148] on td "$204.00" at bounding box center [409, 144] width 26 height 13
drag, startPoint x: 421, startPoint y: 146, endPoint x: 400, endPoint y: 145, distance: 21.7
click at [400, 145] on td "$204.00" at bounding box center [409, 144] width 26 height 13
copy span "$204.00"
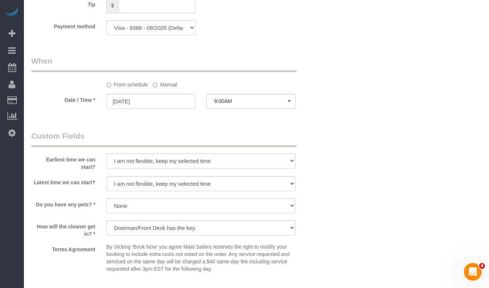
scroll to position [537, 0]
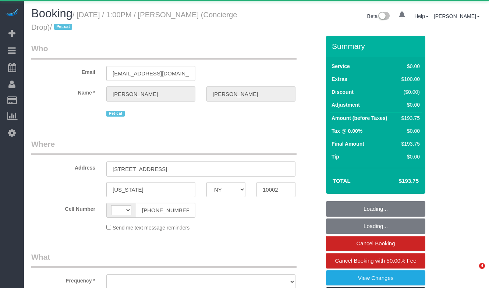
select select "NY"
select select "object:566"
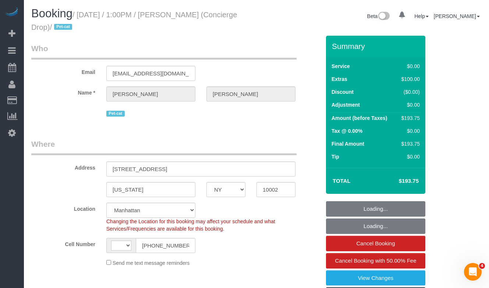
select select "string:[GEOGRAPHIC_DATA]"
select select "string:stripe-pm_1RaQn24VGloSiKo7zeOF73Wj"
select select "number:89"
select select "number:90"
select select "number:14"
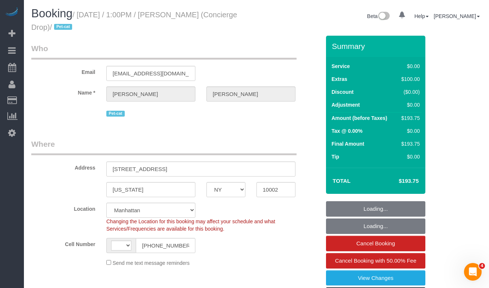
select select "number:5"
select select "object:1067"
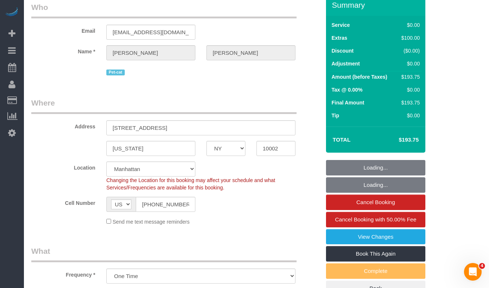
select select "spot1"
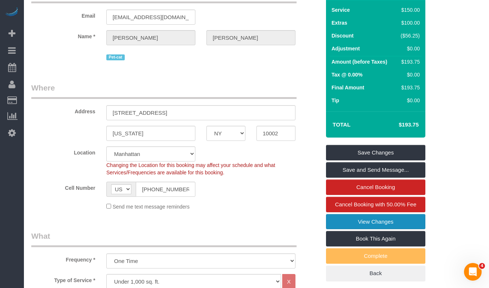
scroll to position [54, 0]
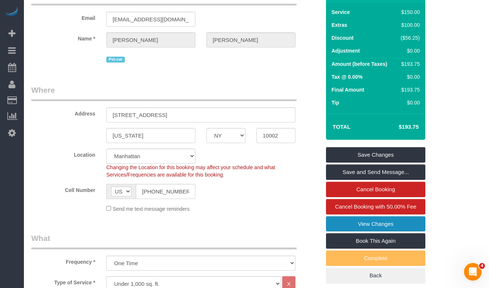
click at [351, 228] on link "View Changes" at bounding box center [375, 223] width 99 height 15
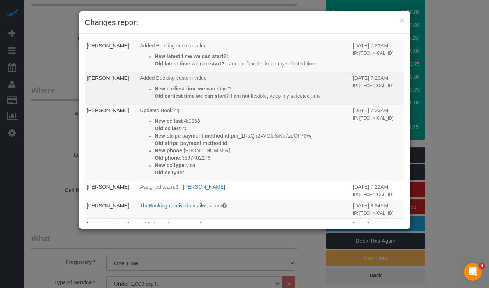
scroll to position [5, 0]
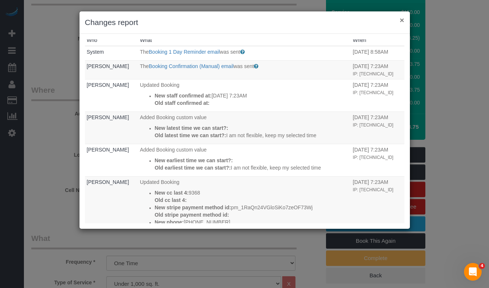
click at [403, 21] on button "×" at bounding box center [402, 20] width 4 height 8
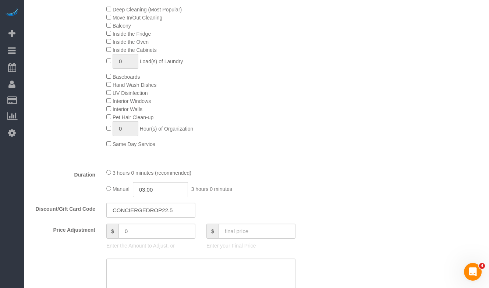
scroll to position [386, 0]
